Goal: Task Accomplishment & Management: Use online tool/utility

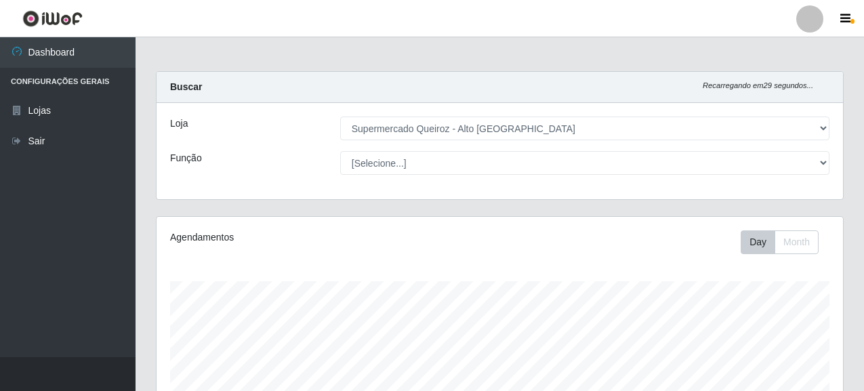
select select "496"
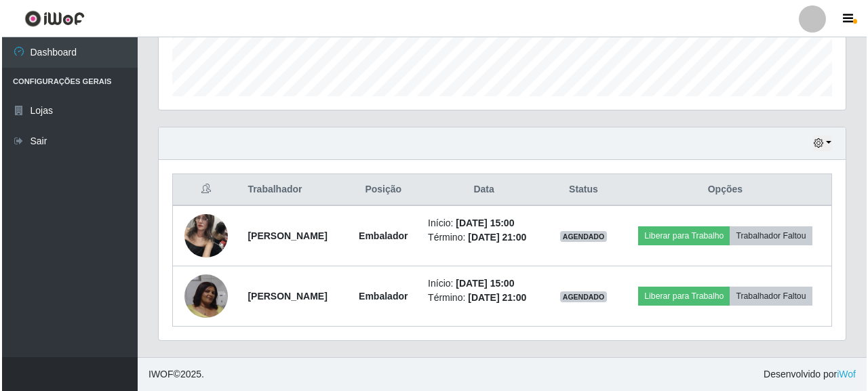
scroll to position [281, 687]
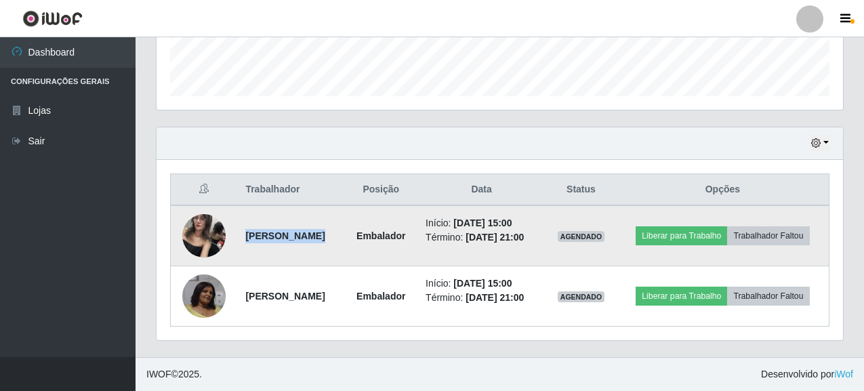
drag, startPoint x: 241, startPoint y: 231, endPoint x: 378, endPoint y: 230, distance: 136.9
click at [378, 230] on tr "[PERSON_NAME] Início: [DATE] 15:00 Término: [DATE] 21:00 AGENDADO Liberar para …" at bounding box center [500, 235] width 659 height 61
copy strong "[PERSON_NAME]"
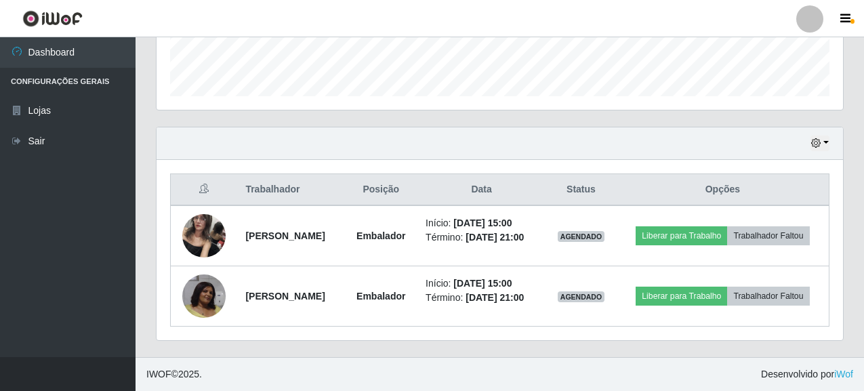
drag, startPoint x: 709, startPoint y: 148, endPoint x: 738, endPoint y: 115, distance: 44.3
click at [709, 148] on div "Hoje 1 dia 3 dias 1 Semana Não encerrados" at bounding box center [500, 143] width 687 height 33
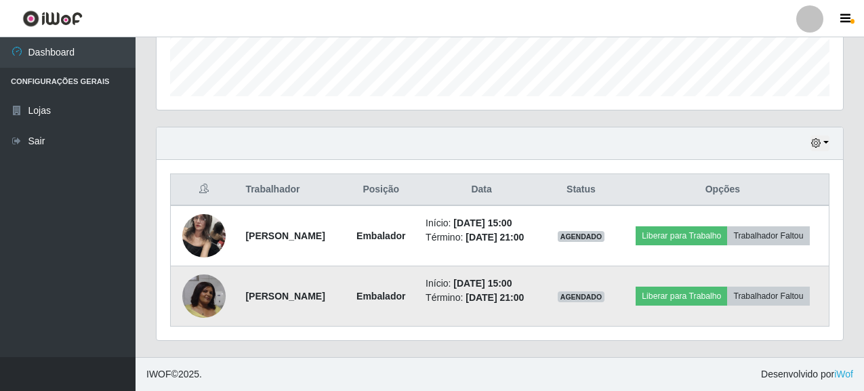
drag, startPoint x: 243, startPoint y: 298, endPoint x: 325, endPoint y: 298, distance: 82.0
click at [325, 298] on strong "[PERSON_NAME]" at bounding box center [284, 296] width 79 height 11
drag, startPoint x: 239, startPoint y: 296, endPoint x: 363, endPoint y: 307, distance: 125.2
click at [344, 307] on td "[PERSON_NAME]" at bounding box center [290, 296] width 107 height 60
copy strong "[PERSON_NAME]"
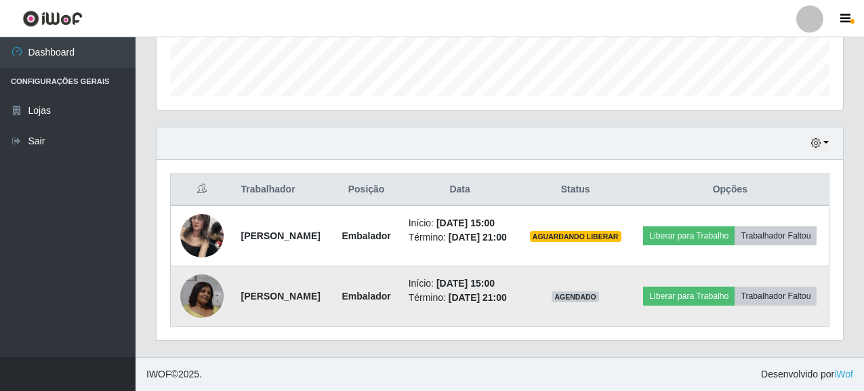
click at [327, 276] on td "[PERSON_NAME]" at bounding box center [283, 296] width 100 height 60
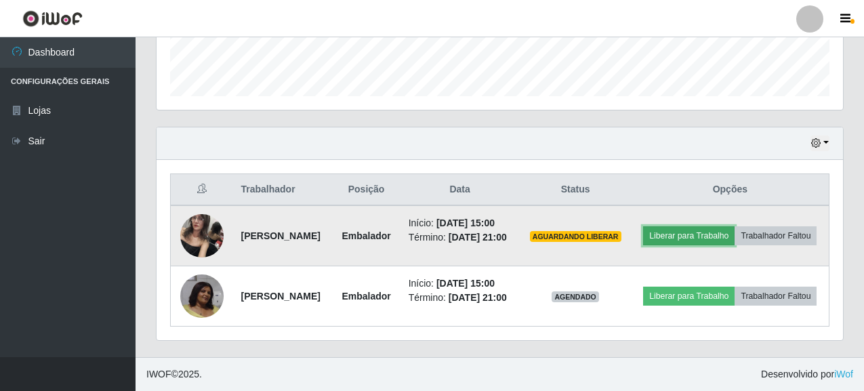
click at [735, 233] on button "Liberar para Trabalho" at bounding box center [689, 235] width 92 height 19
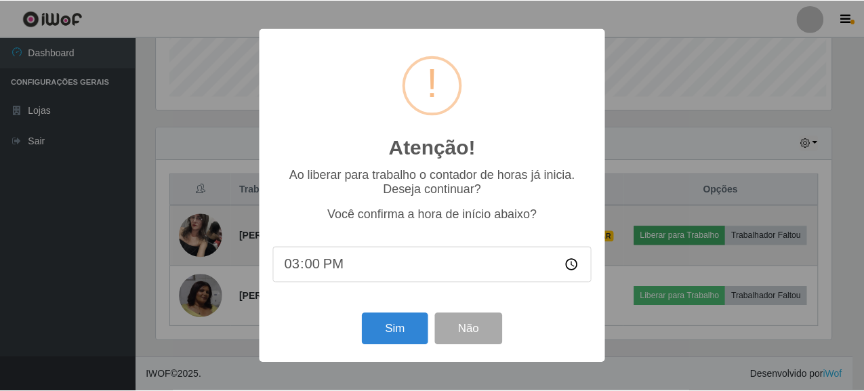
scroll to position [281, 679]
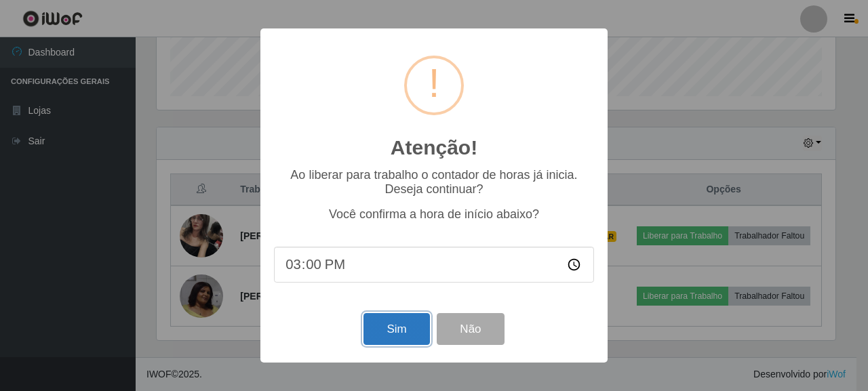
click at [398, 327] on button "Sim" at bounding box center [396, 329] width 66 height 32
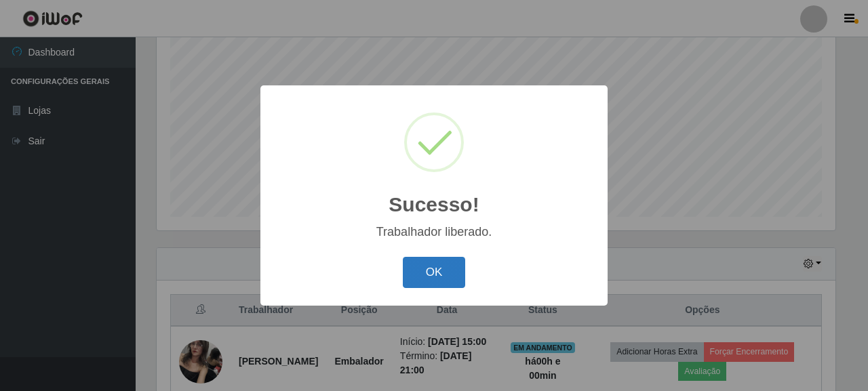
click at [430, 275] on button "OK" at bounding box center [434, 273] width 63 height 32
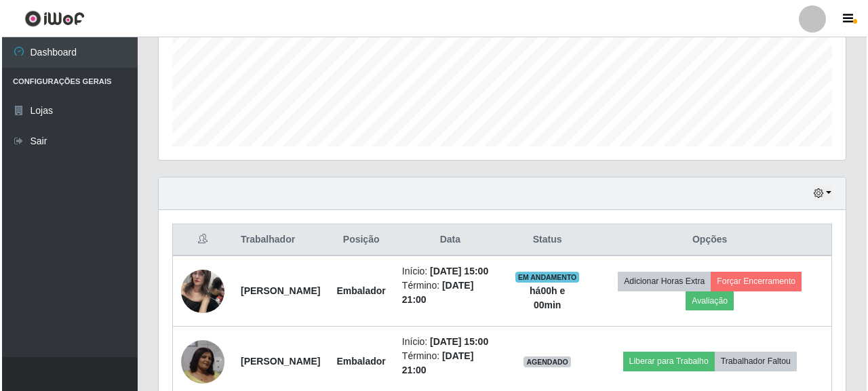
scroll to position [403, 0]
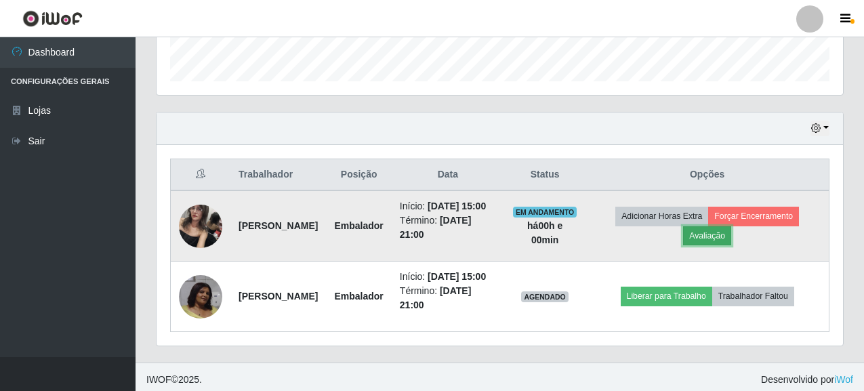
click at [715, 245] on button "Avaliação" at bounding box center [707, 235] width 48 height 19
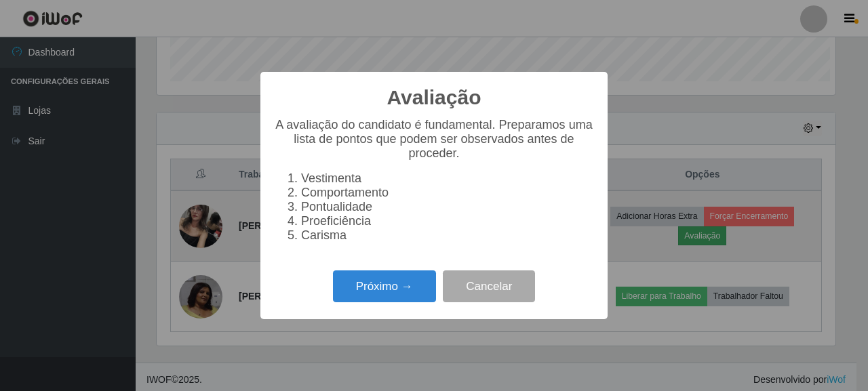
scroll to position [281, 679]
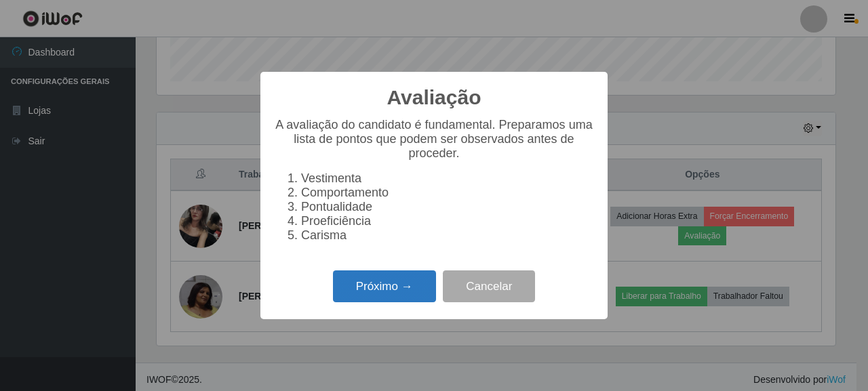
click at [399, 294] on button "Próximo →" at bounding box center [384, 286] width 103 height 32
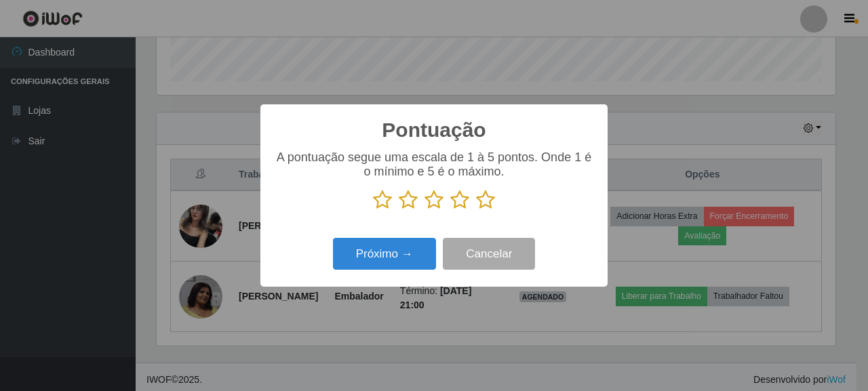
scroll to position [677633, 677235]
click at [384, 205] on icon at bounding box center [382, 200] width 19 height 20
click at [373, 210] on input "radio" at bounding box center [373, 210] width 0 height 0
click at [393, 260] on button "Próximo →" at bounding box center [384, 254] width 103 height 32
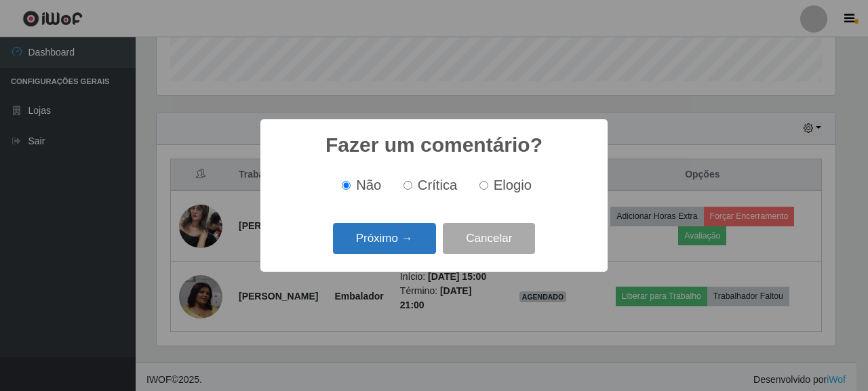
click at [410, 236] on button "Próximo →" at bounding box center [384, 239] width 103 height 32
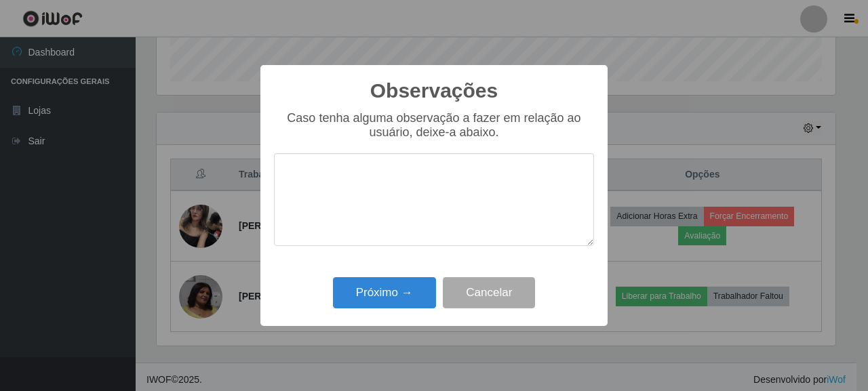
click at [336, 187] on textarea at bounding box center [434, 199] width 320 height 93
type textarea "A"
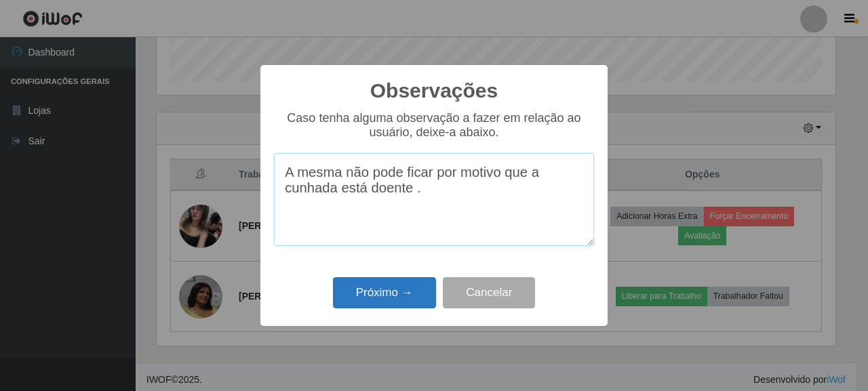
type textarea "A mesma não pode ficar por motivo que a cunhada está doente ."
click at [419, 301] on button "Próximo →" at bounding box center [384, 293] width 103 height 32
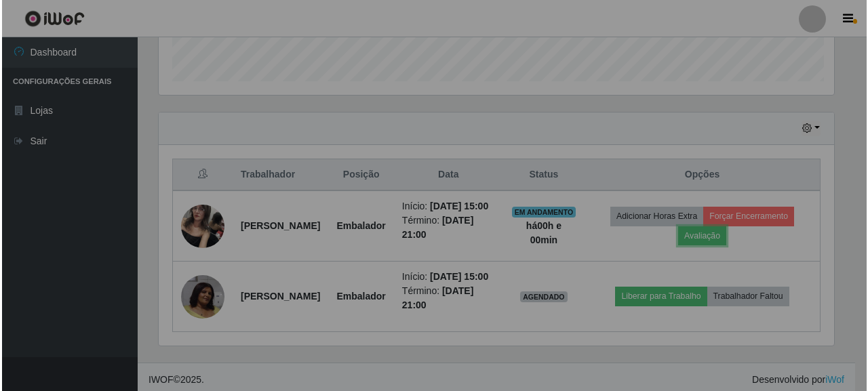
scroll to position [281, 687]
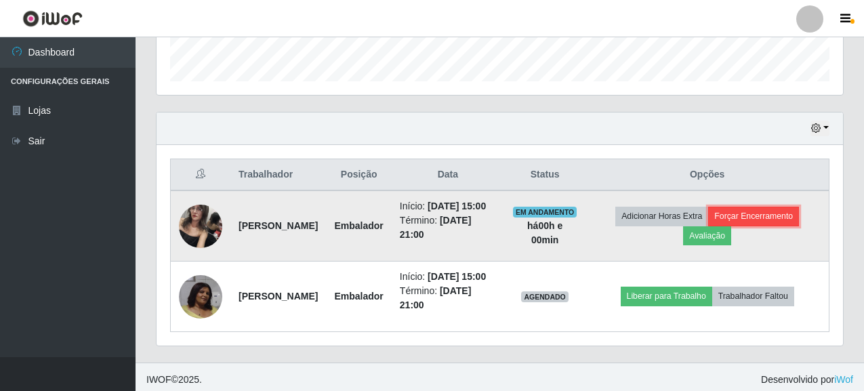
click at [764, 225] on button "Forçar Encerramento" at bounding box center [753, 216] width 91 height 19
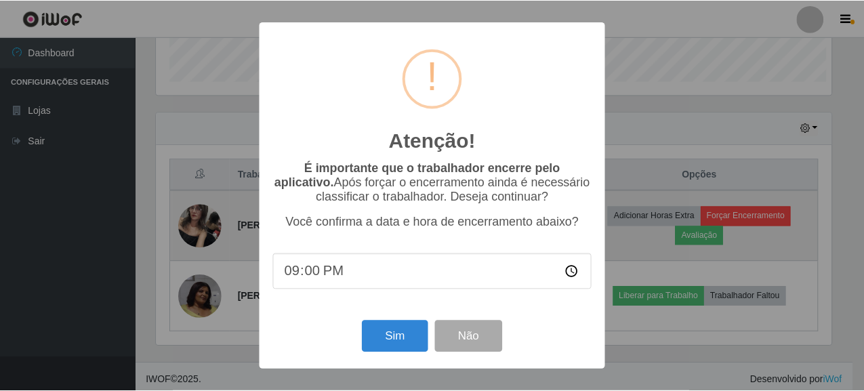
scroll to position [281, 679]
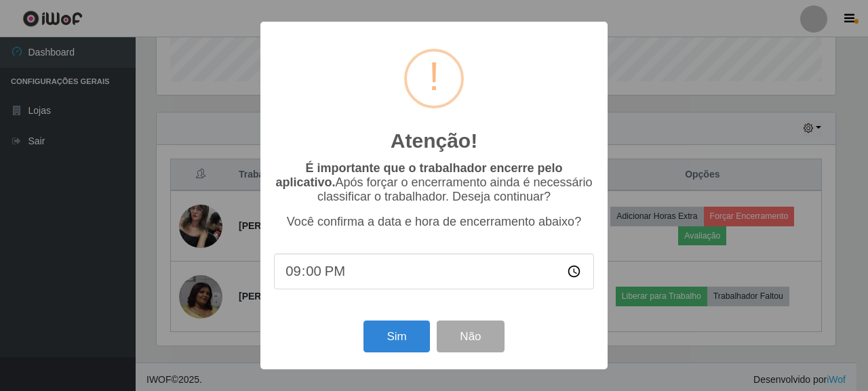
click at [302, 278] on input "21:00" at bounding box center [434, 272] width 320 height 36
type input "15:01"
type input "15:00"
click at [406, 343] on button "Sim" at bounding box center [396, 337] width 66 height 32
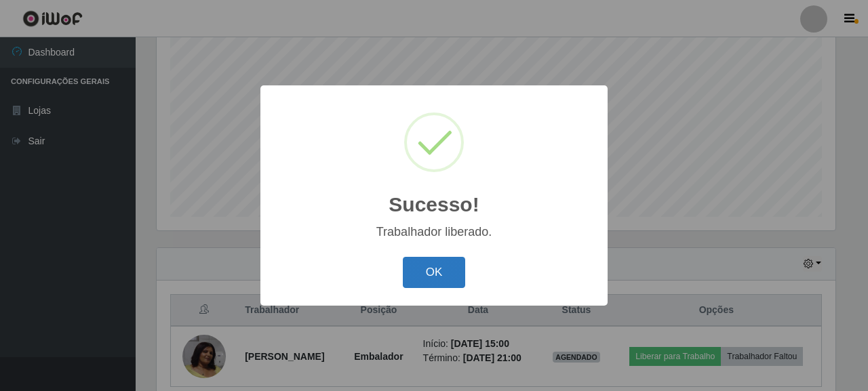
click at [412, 271] on button "OK" at bounding box center [434, 273] width 63 height 32
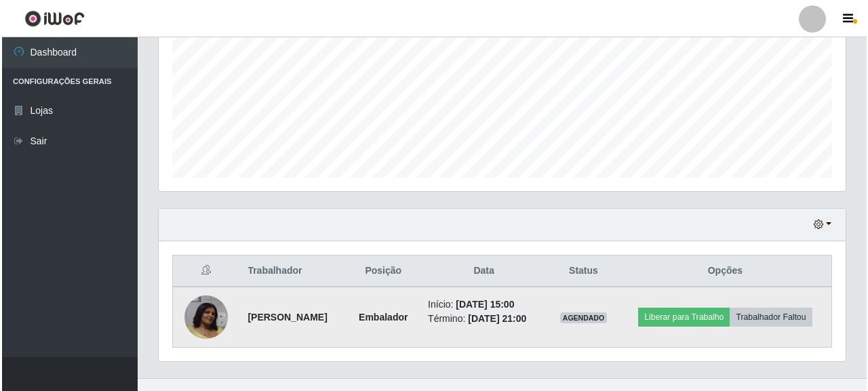
scroll to position [328, 0]
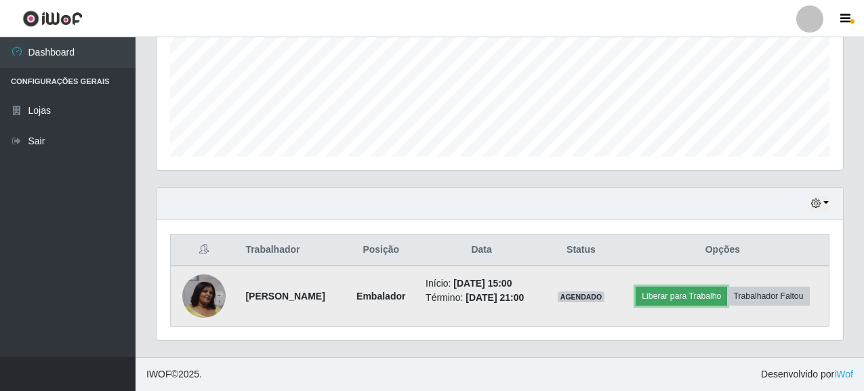
click at [698, 299] on button "Liberar para Trabalho" at bounding box center [682, 296] width 92 height 19
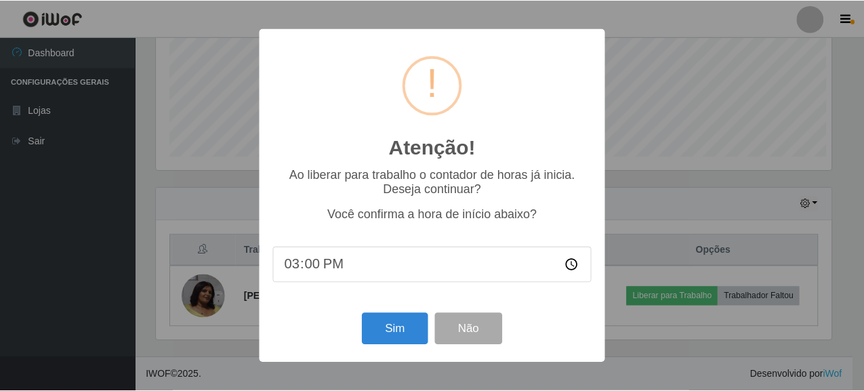
scroll to position [281, 679]
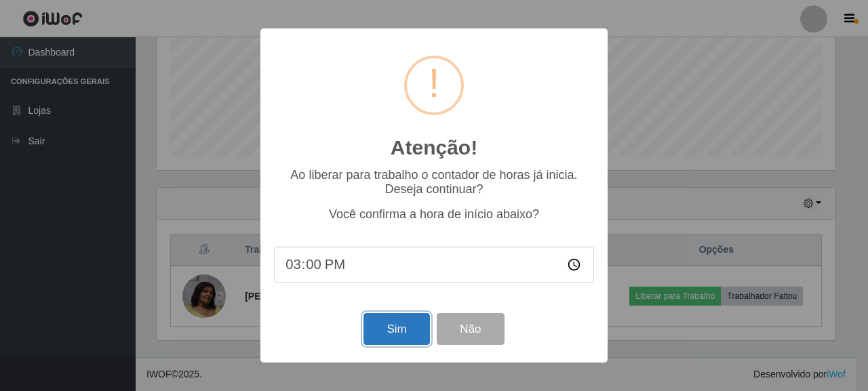
click at [387, 332] on button "Sim" at bounding box center [396, 329] width 66 height 32
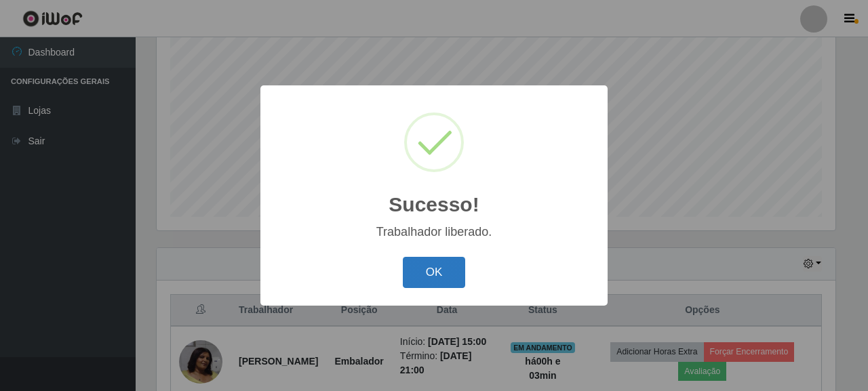
click at [441, 272] on button "OK" at bounding box center [434, 273] width 63 height 32
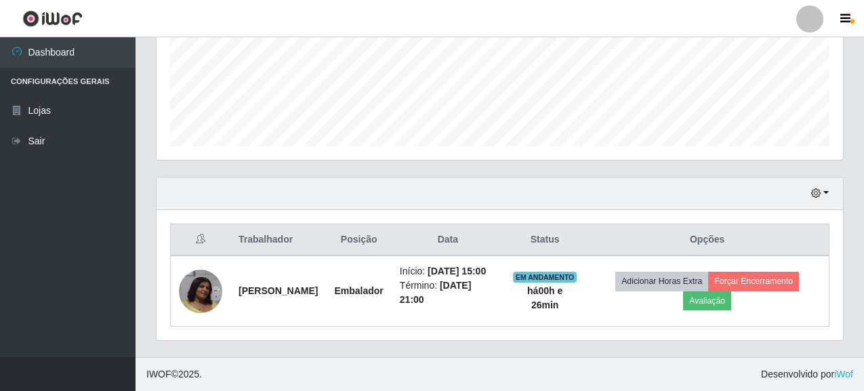
scroll to position [149, 0]
